Goal: Task Accomplishment & Management: Use online tool/utility

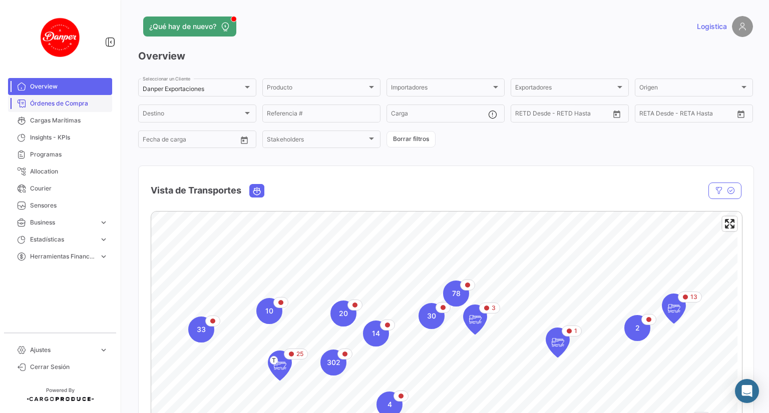
click at [48, 107] on span "Órdenes de Compra" at bounding box center [69, 103] width 78 height 9
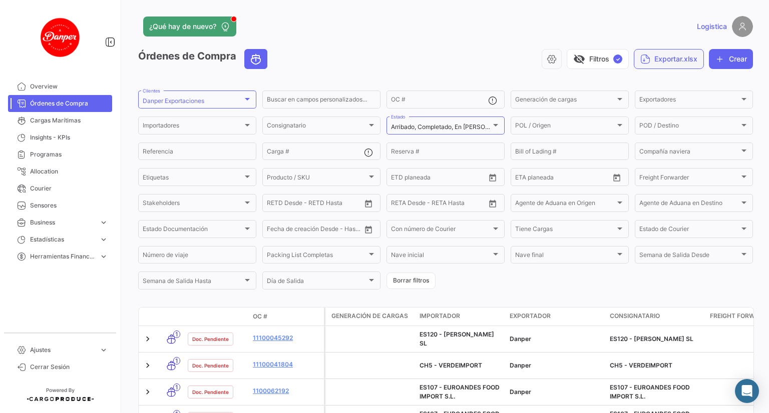
click at [685, 57] on button "Exportar.xlsx" at bounding box center [669, 59] width 70 height 20
click at [689, 79] on button "Exportar OC's" at bounding box center [698, 84] width 140 height 18
click at [494, 268] on form "Danper Exportaciones Clientes Buscar en [PERSON_NAME] personalizados... OC # Ge…" at bounding box center [445, 190] width 615 height 202
click at [408, 61] on div "visibility_off Filtros ✓ Exportar.xlsx Crear" at bounding box center [513, 59] width 477 height 20
click at [425, 105] on input "OC #" at bounding box center [439, 101] width 97 height 7
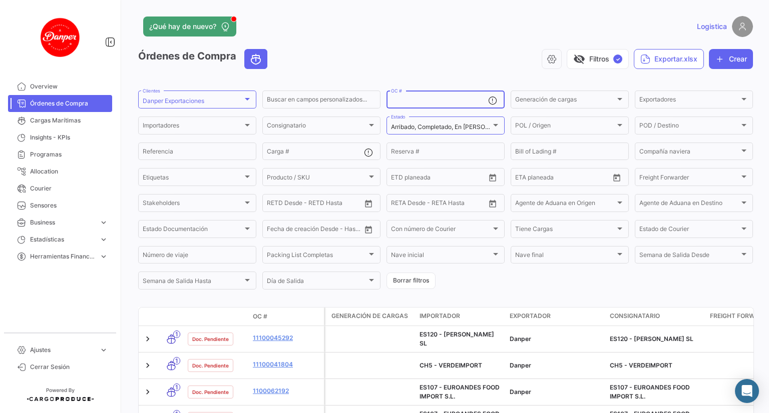
paste input "1100062150"
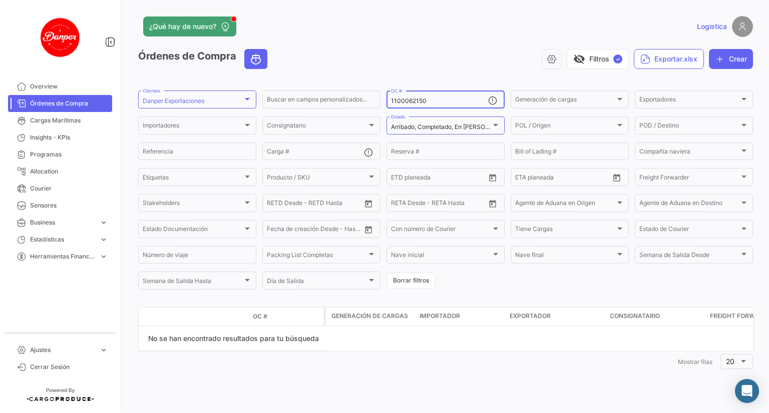
type input "1100062150"
